Goal: Task Accomplishment & Management: Manage account settings

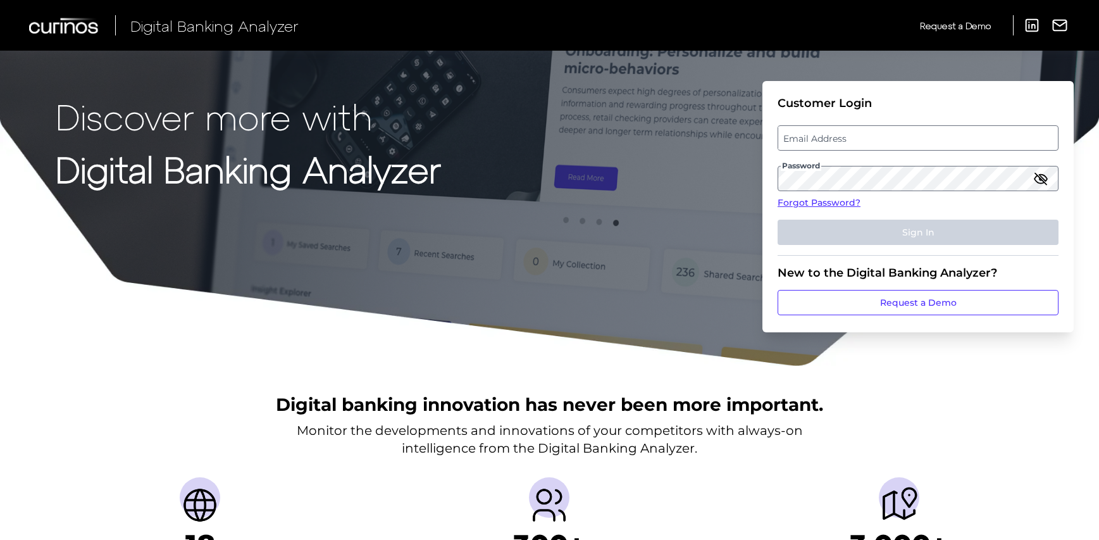
click at [869, 138] on label "Email Address" at bounding box center [917, 137] width 279 height 23
click at [869, 138] on input "email" at bounding box center [917, 137] width 281 height 25
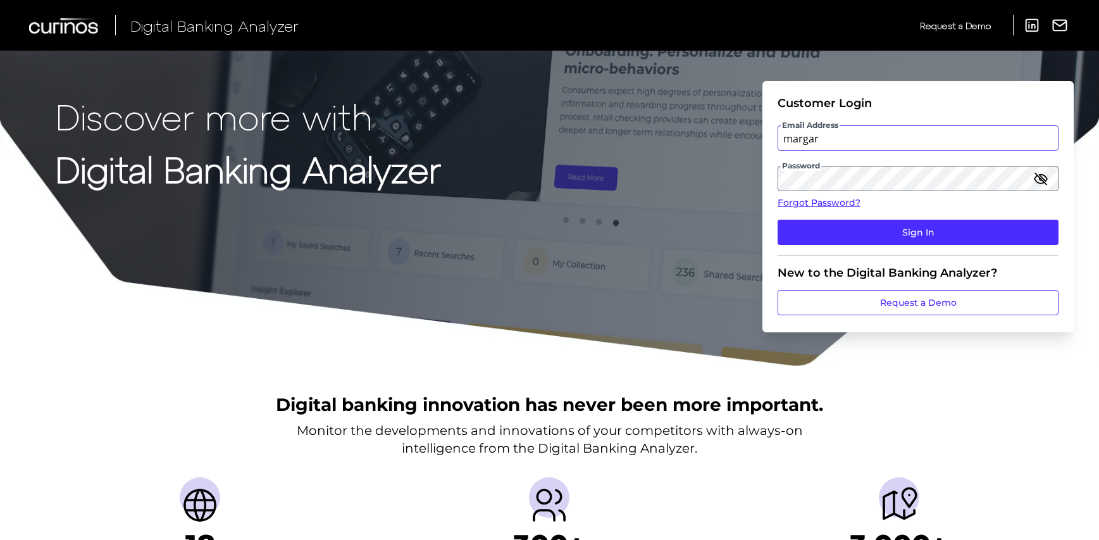
type input "[PERSON_NAME][EMAIL_ADDRESS][DOMAIN_NAME]"
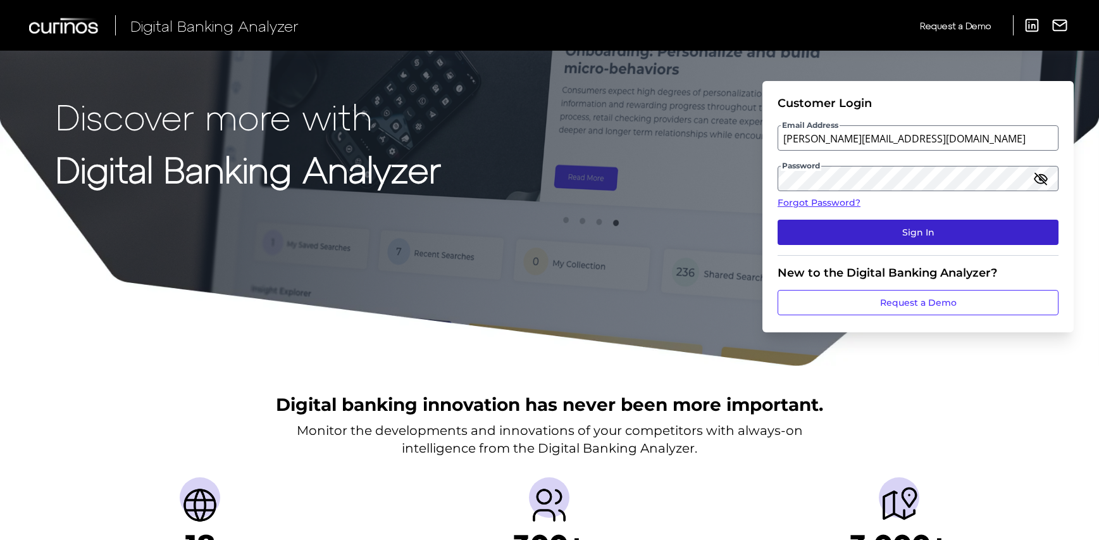
click at [891, 235] on button "Sign In" at bounding box center [917, 231] width 281 height 25
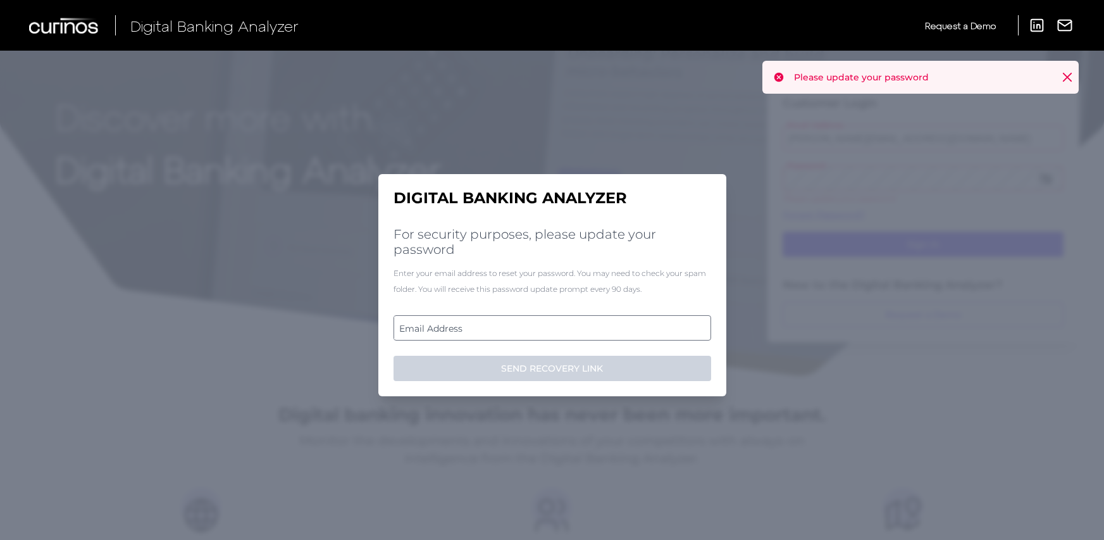
click at [617, 324] on label "Email Address" at bounding box center [552, 327] width 316 height 23
click at [617, 324] on input "email" at bounding box center [552, 327] width 318 height 25
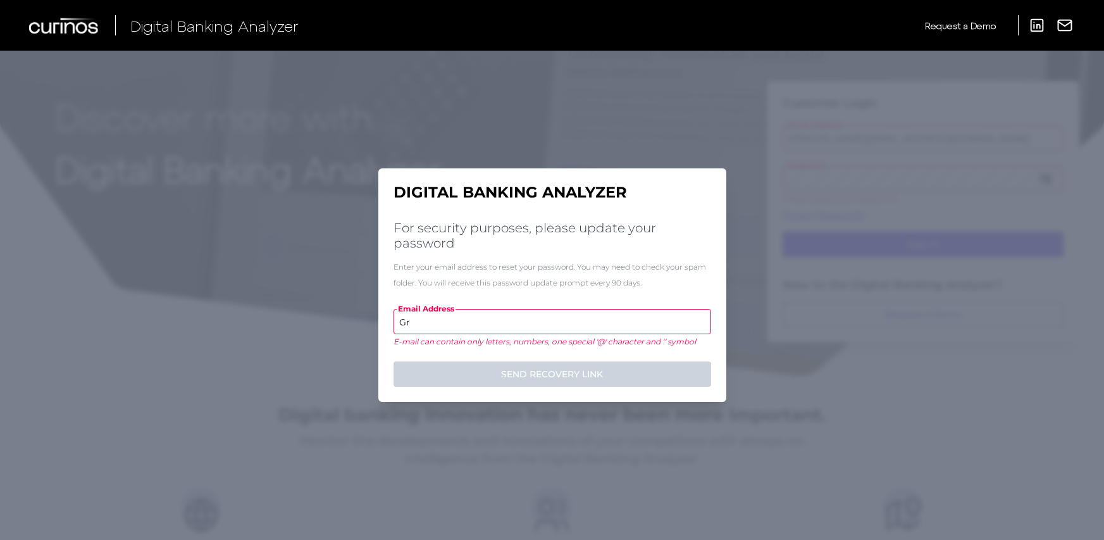
type input "G"
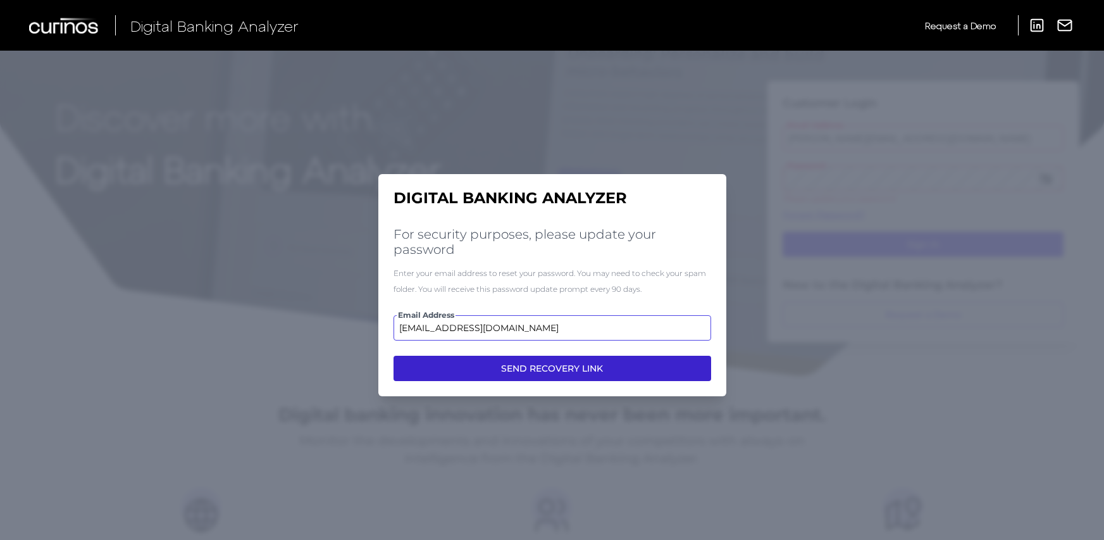
type input "[EMAIL_ADDRESS][DOMAIN_NAME]"
click at [622, 374] on button "SEND RECOVERY LINK" at bounding box center [552, 367] width 318 height 25
